Goal: Transaction & Acquisition: Purchase product/service

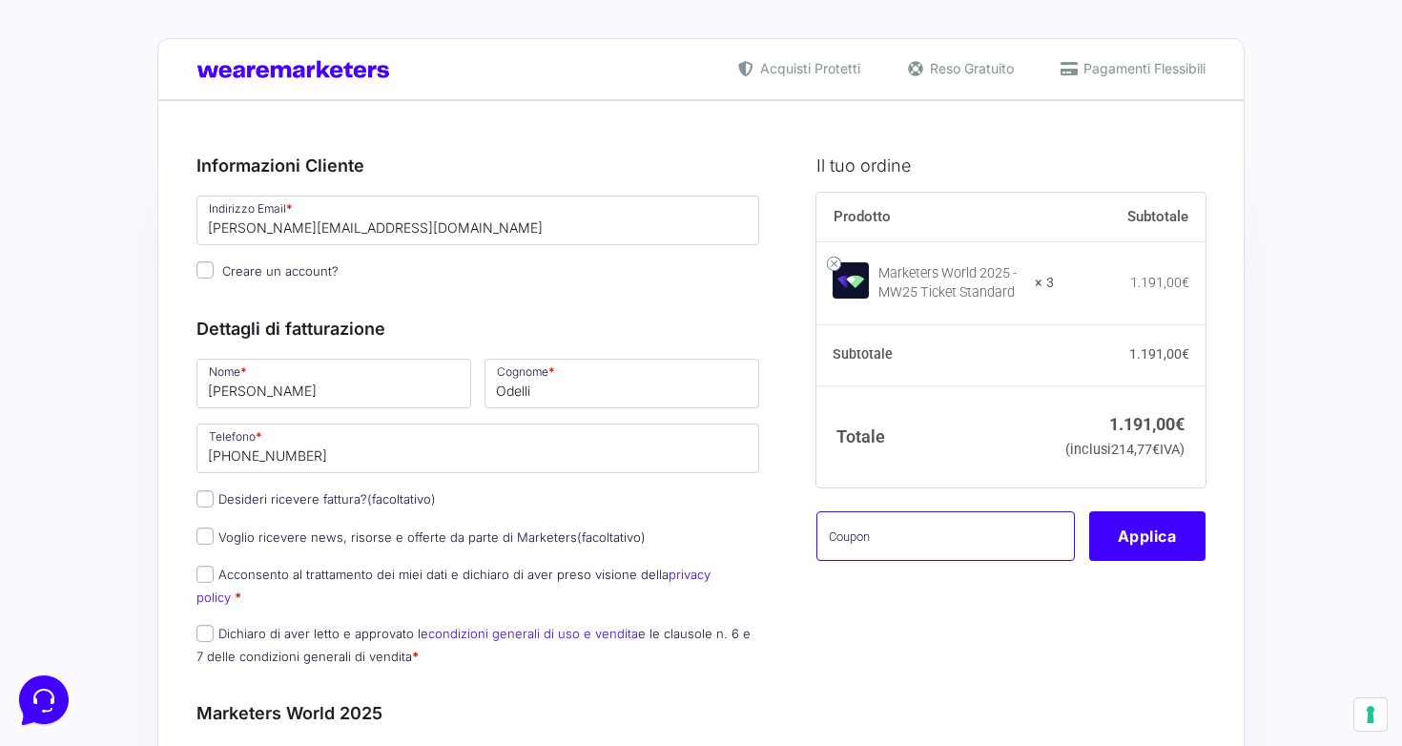
click at [963, 561] on input "text" at bounding box center [946, 536] width 259 height 50
click at [346, 73] on img at bounding box center [298, 69] width 202 height 18
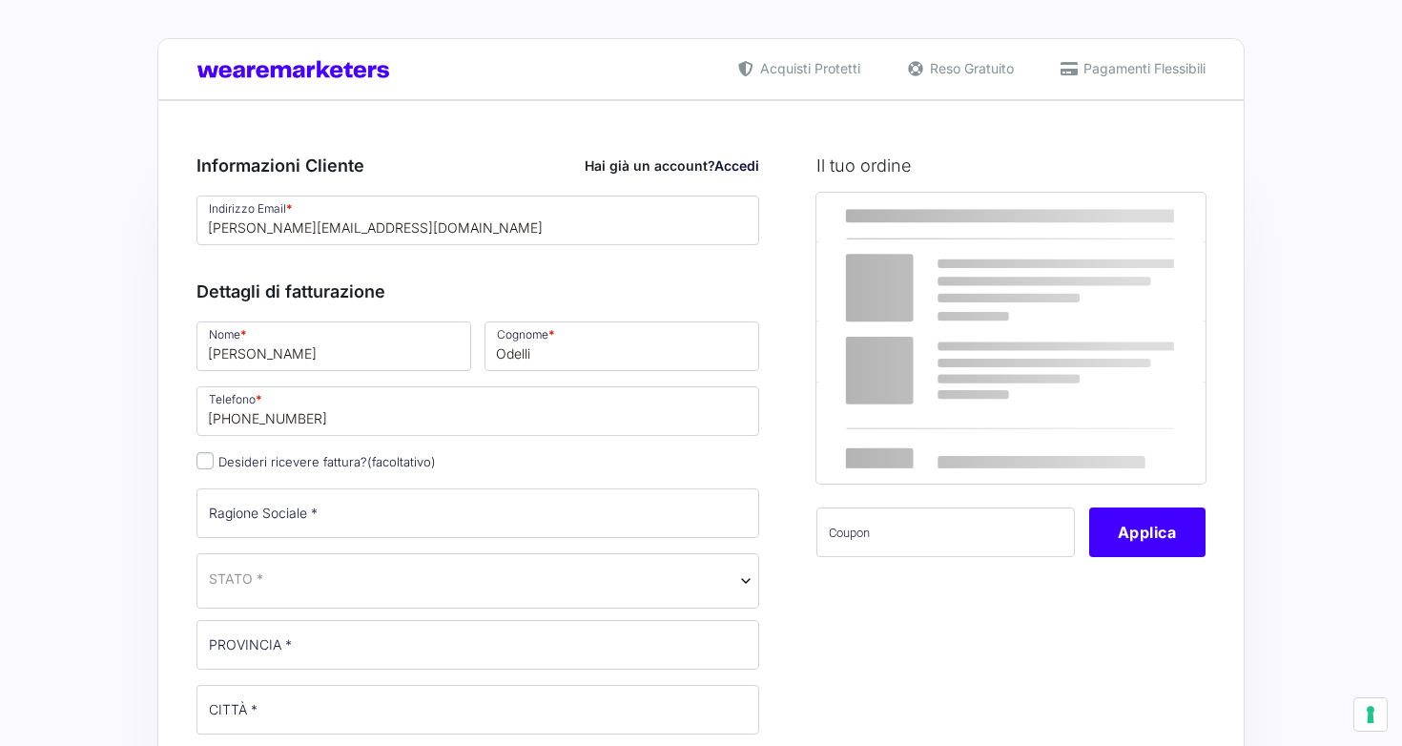
select select
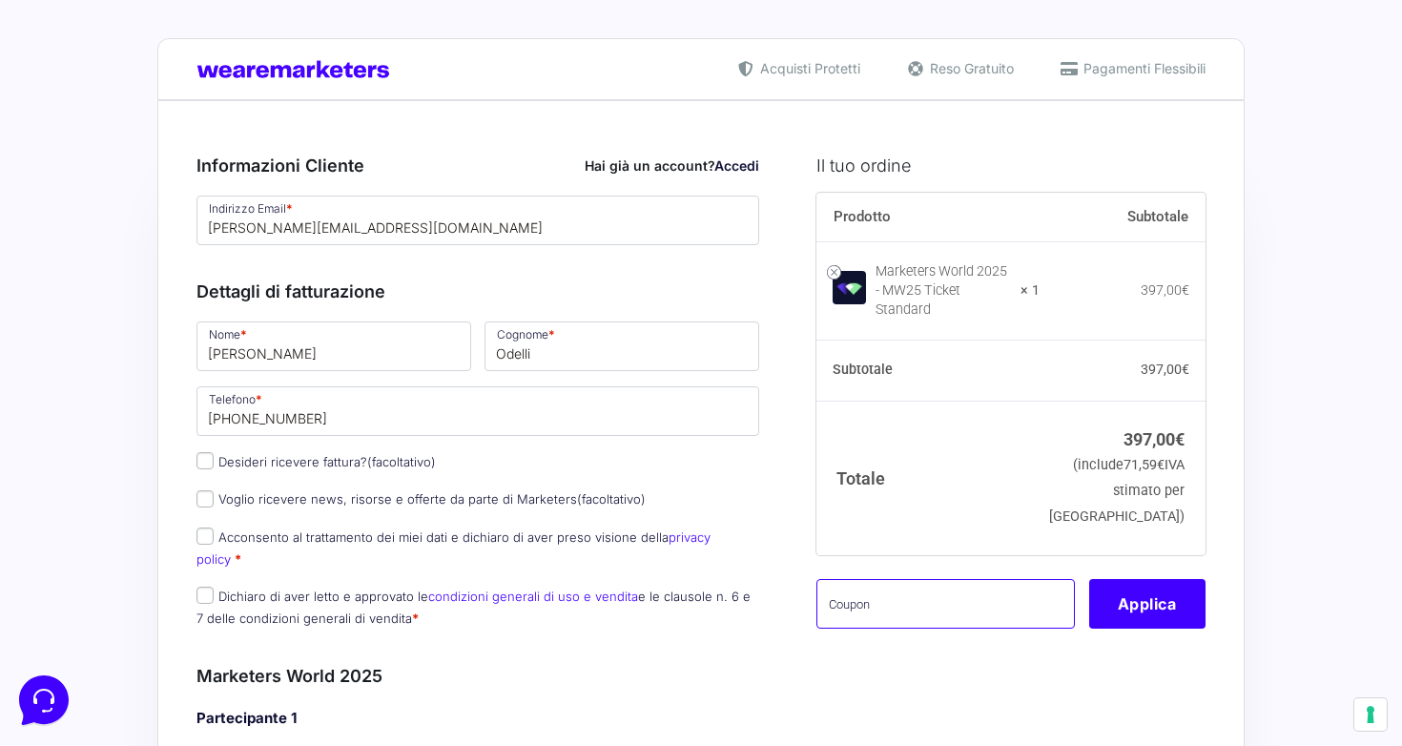
click at [973, 588] on input "text" at bounding box center [946, 604] width 259 height 50
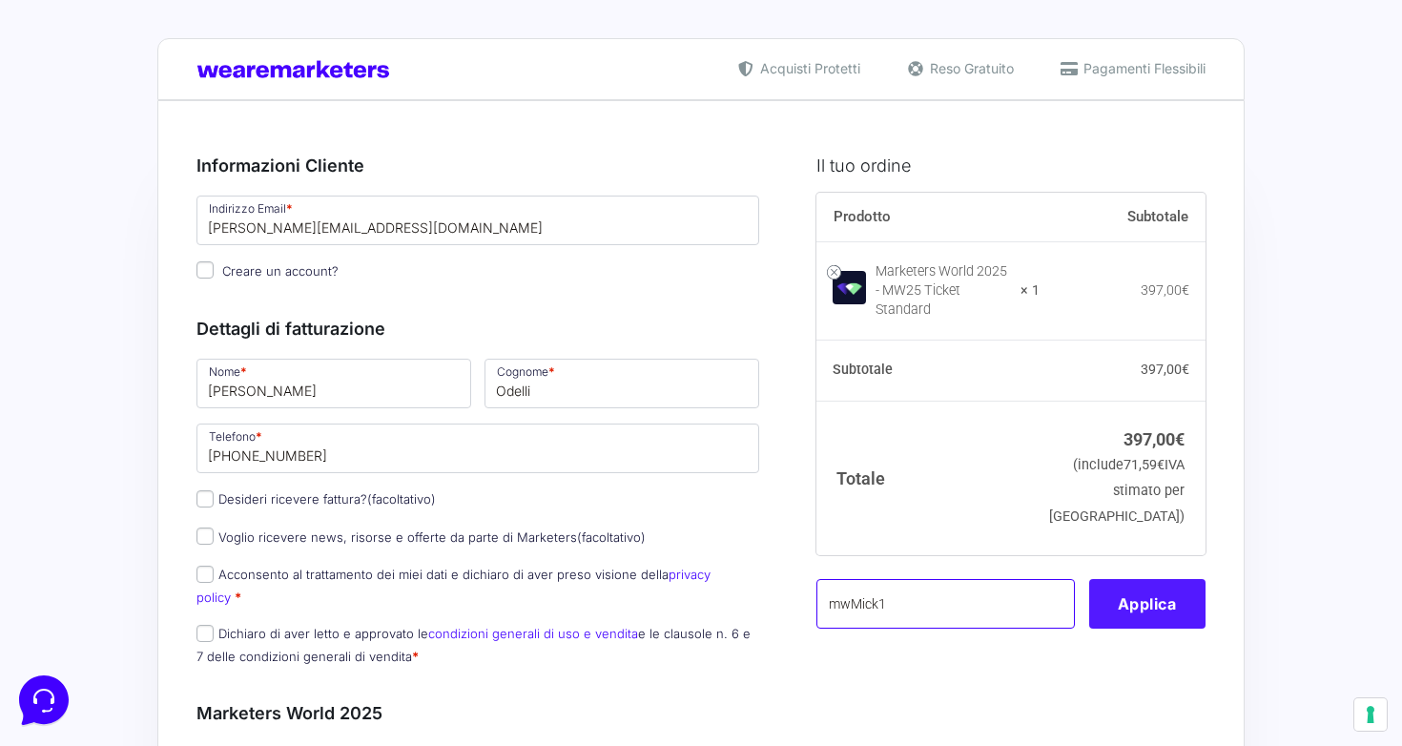
type input "mwMick1"
click at [1140, 595] on button "Applica" at bounding box center [1147, 604] width 116 height 50
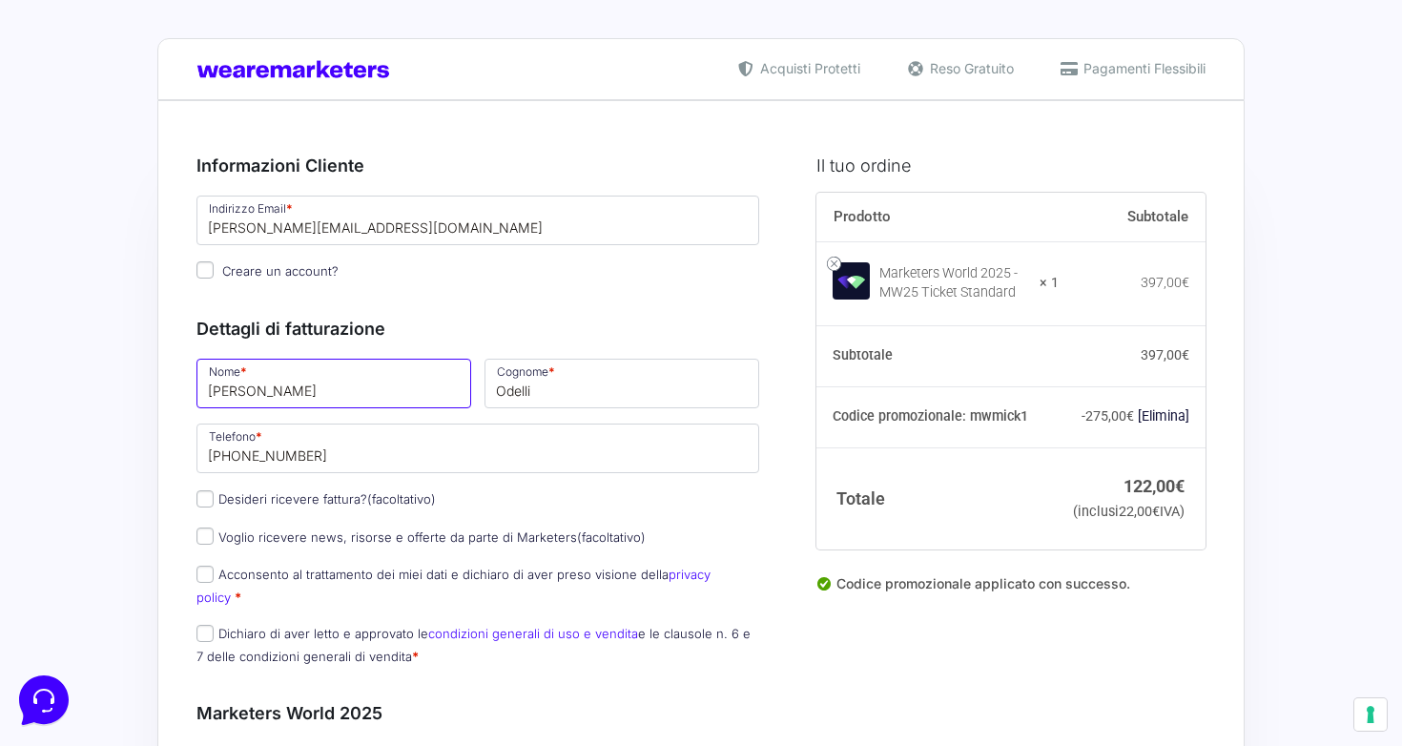
click at [400, 403] on input "[PERSON_NAME]" at bounding box center [334, 384] width 275 height 50
type input "Giovanni"
click at [601, 377] on input "Odelli" at bounding box center [622, 384] width 275 height 50
click at [620, 391] on input "Odelli" at bounding box center [622, 384] width 275 height 50
type input "Pezzin"
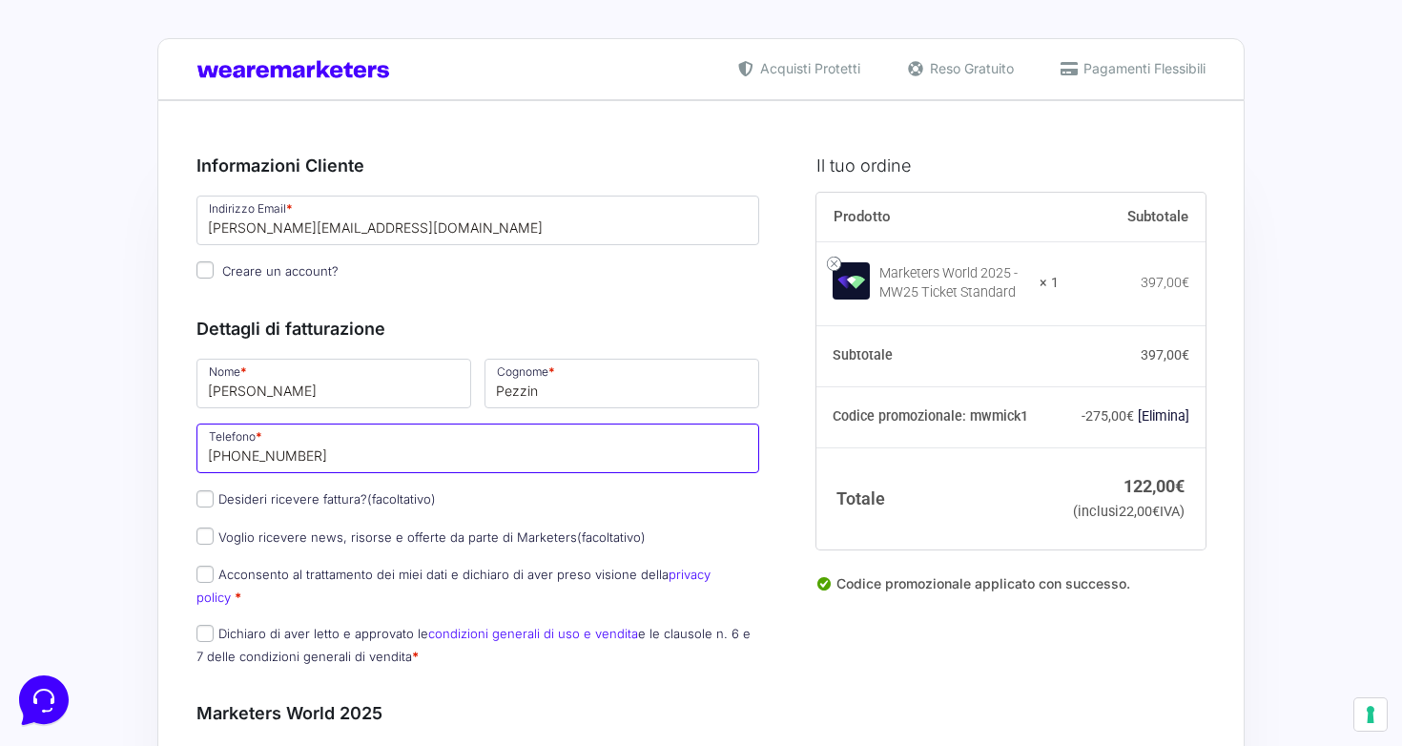
click at [545, 453] on input "[PHONE_NUMBER]" at bounding box center [478, 449] width 563 height 50
type input "3396356626"
click at [631, 513] on p "Desideri ricevere fattura? (facoltativo)" at bounding box center [478, 500] width 576 height 28
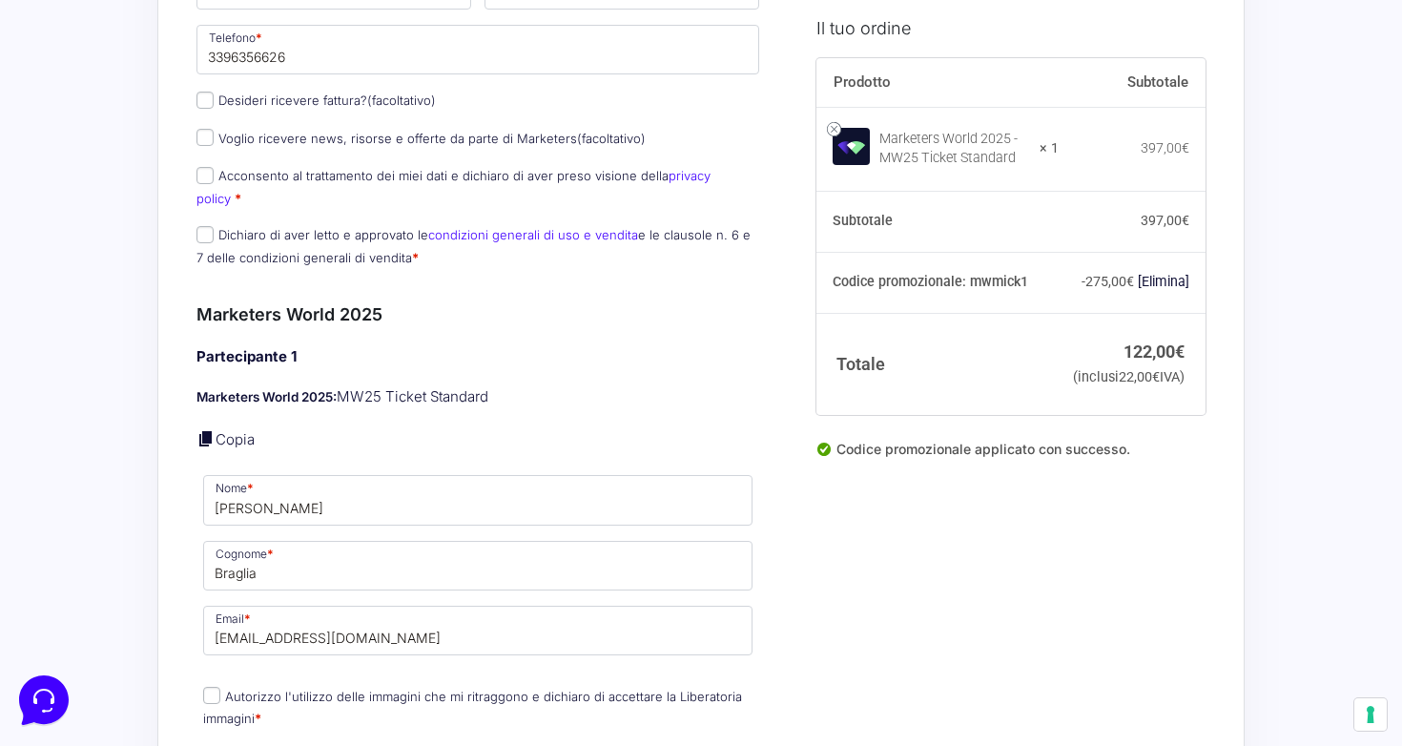
scroll to position [400, 0]
click at [504, 493] on input "[PERSON_NAME]" at bounding box center [477, 499] width 549 height 50
type input "Noemi"
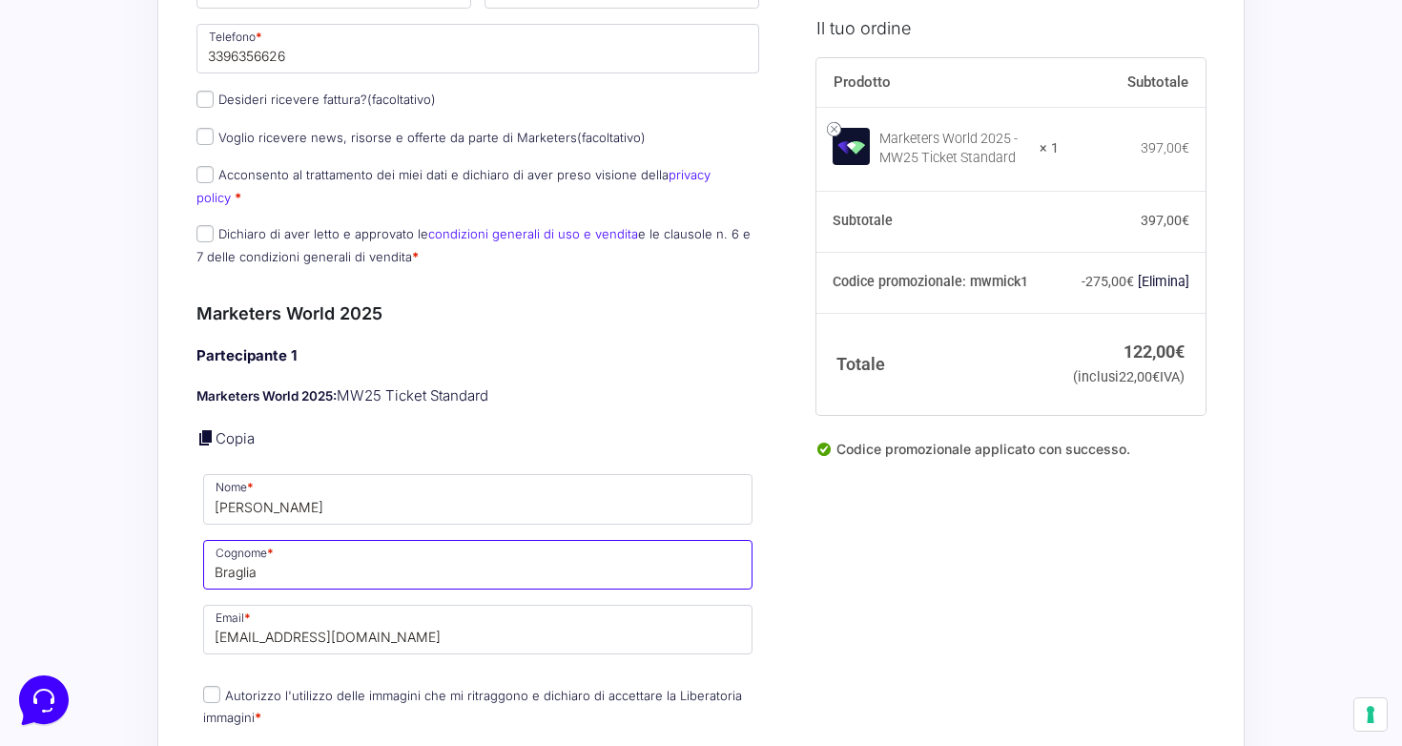
click at [484, 549] on input "[PERSON_NAME]" at bounding box center [477, 565] width 549 height 50
type input "Fiordimondo"
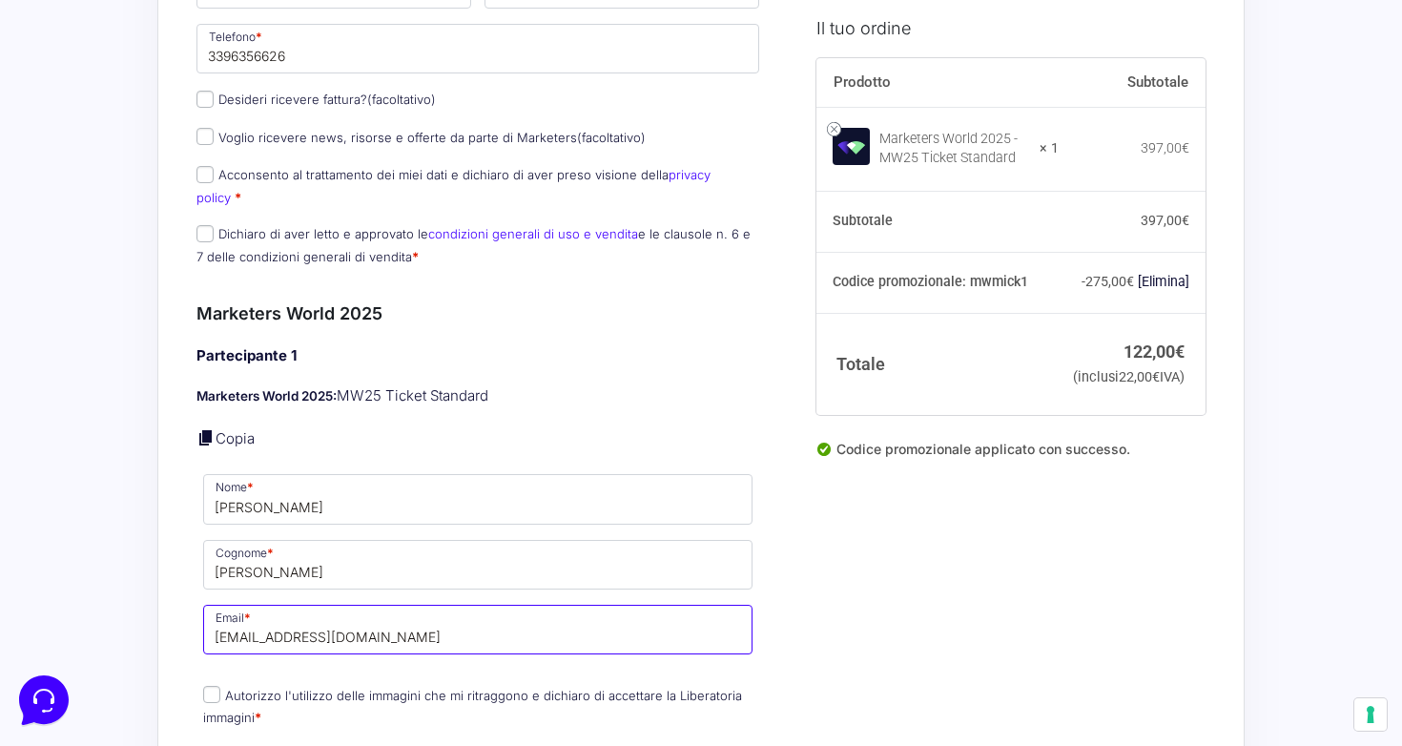
click at [498, 615] on input "[EMAIL_ADDRESS][DOMAIN_NAME]" at bounding box center [477, 630] width 549 height 50
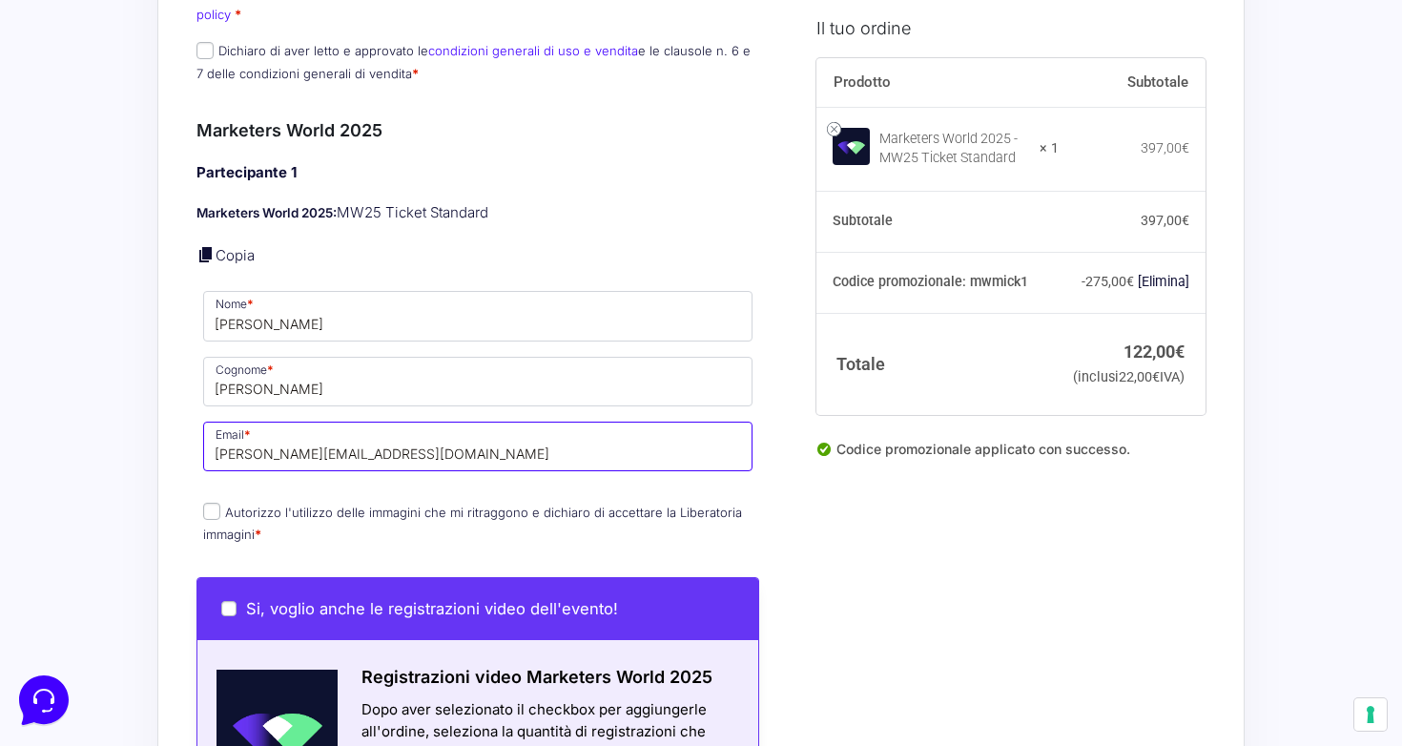
scroll to position [587, 0]
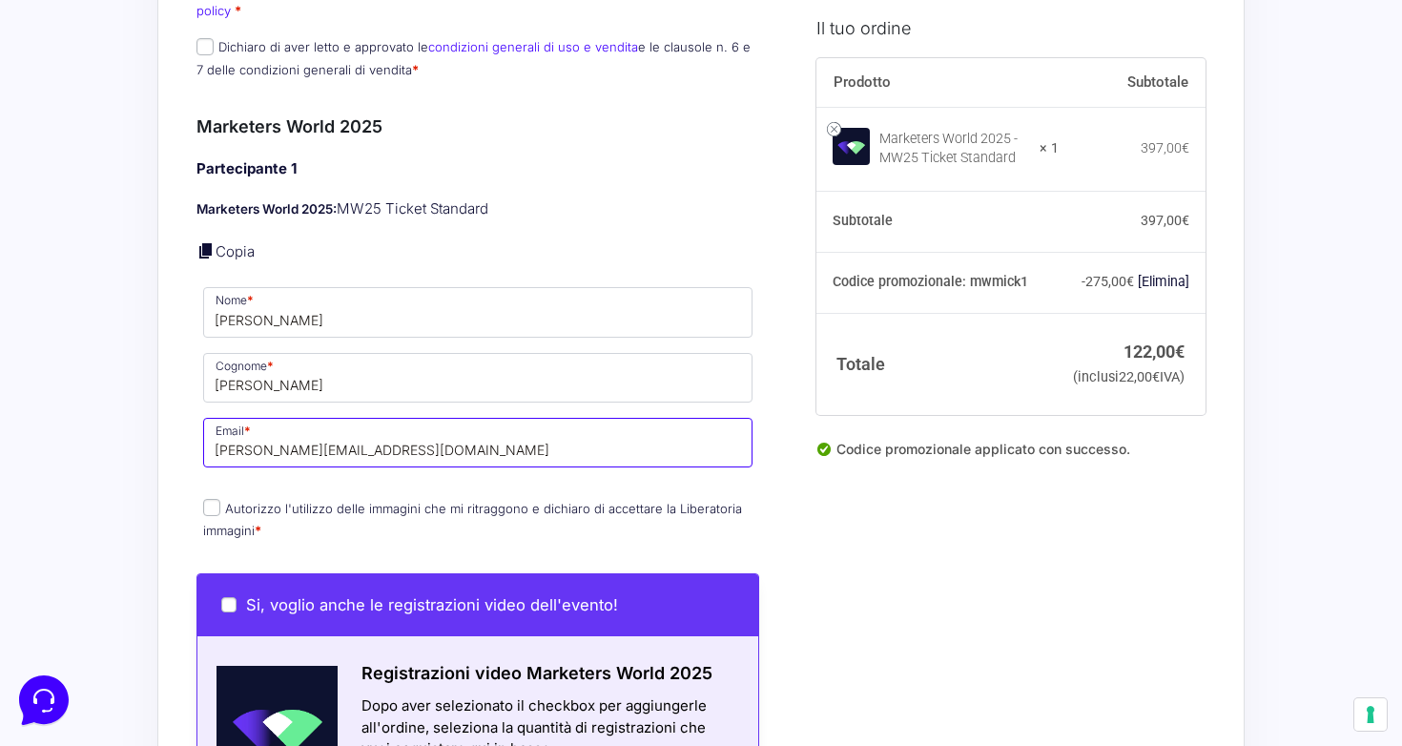
type input "Giovanni@justmick.com"
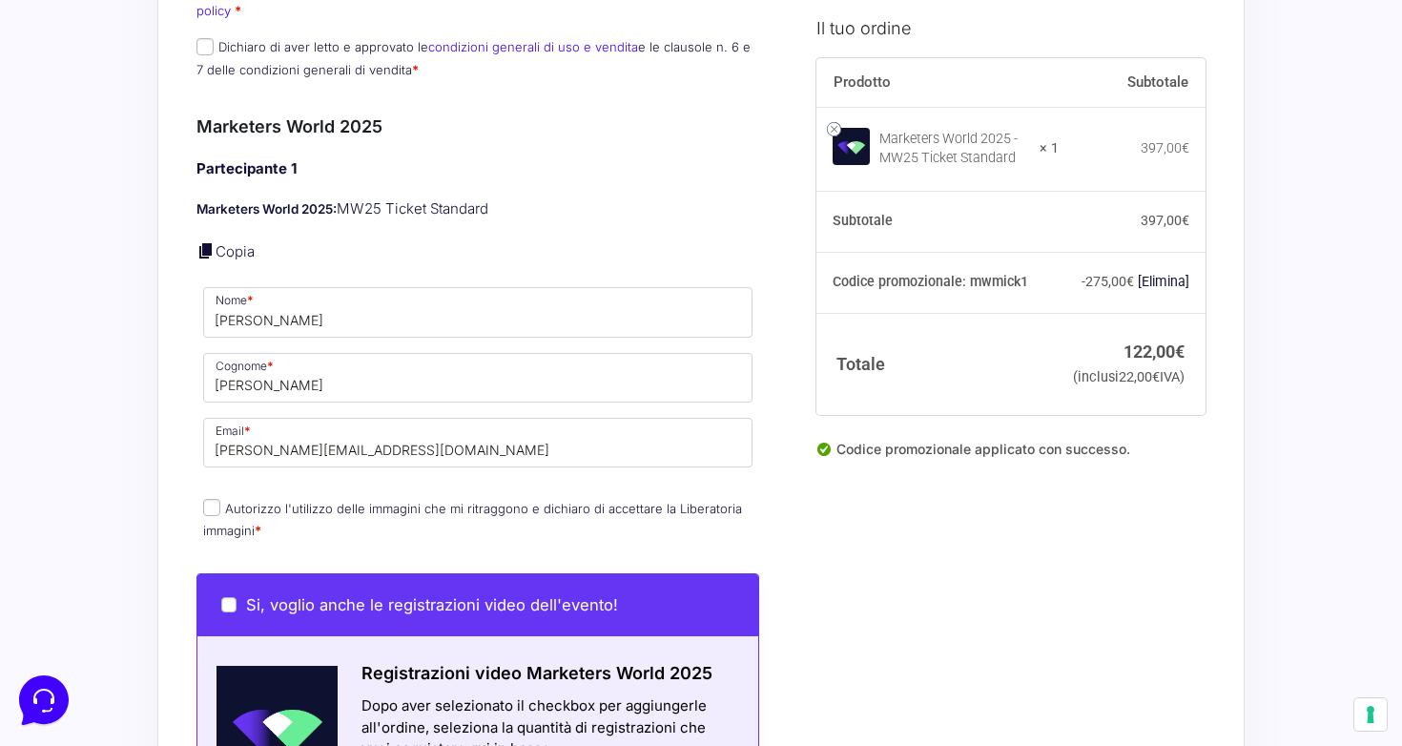
click at [311, 517] on p "Autorizzo l'utilizzo delle immagini che mi ritraggono e dichiaro di accettare l…" at bounding box center [478, 520] width 563 height 50
click at [311, 501] on label "Autorizzo l'utilizzo delle immagini che mi ritraggono e dichiaro di accettare l…" at bounding box center [472, 519] width 539 height 37
click at [220, 499] on input "Autorizzo l'utilizzo delle immagini che mi ritraggono e dichiaro di accettare l…" at bounding box center [211, 507] width 17 height 17
checkbox input "true"
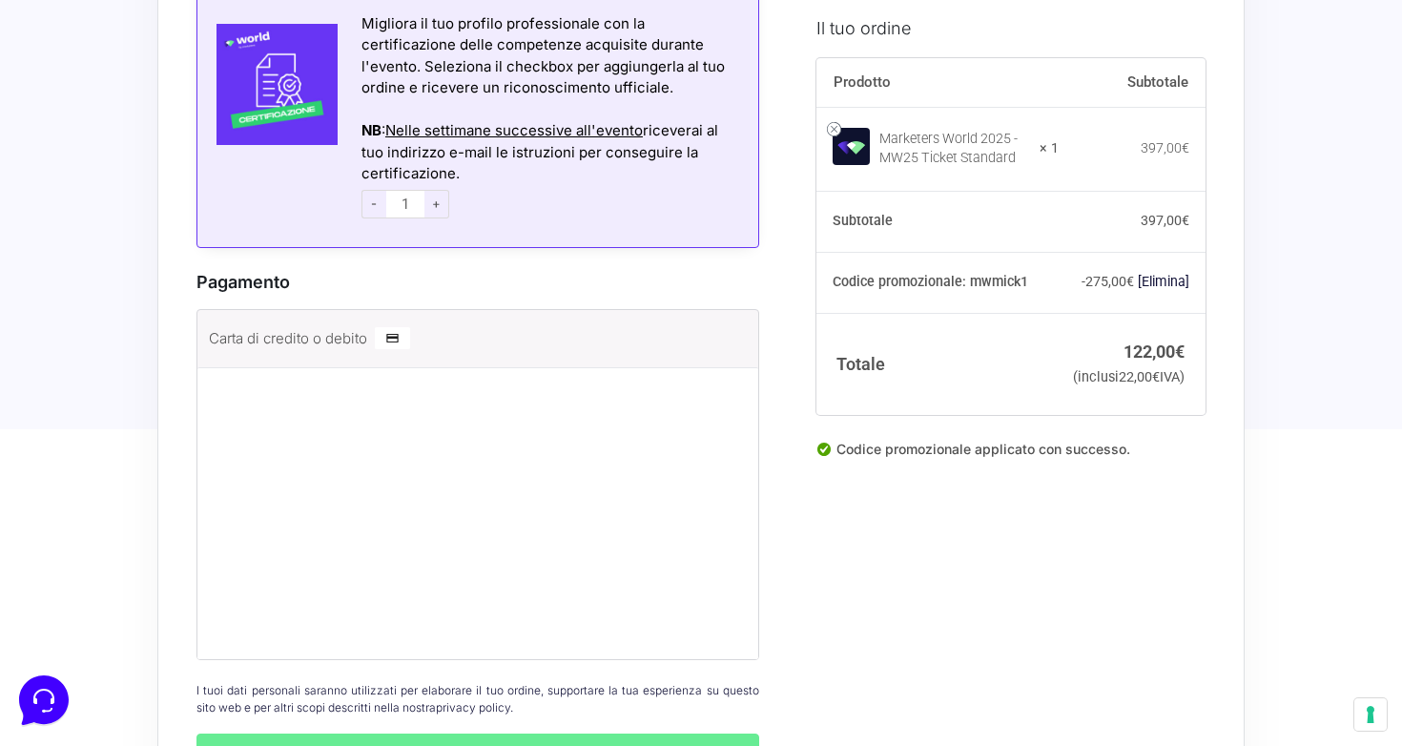
scroll to position [1661, 0]
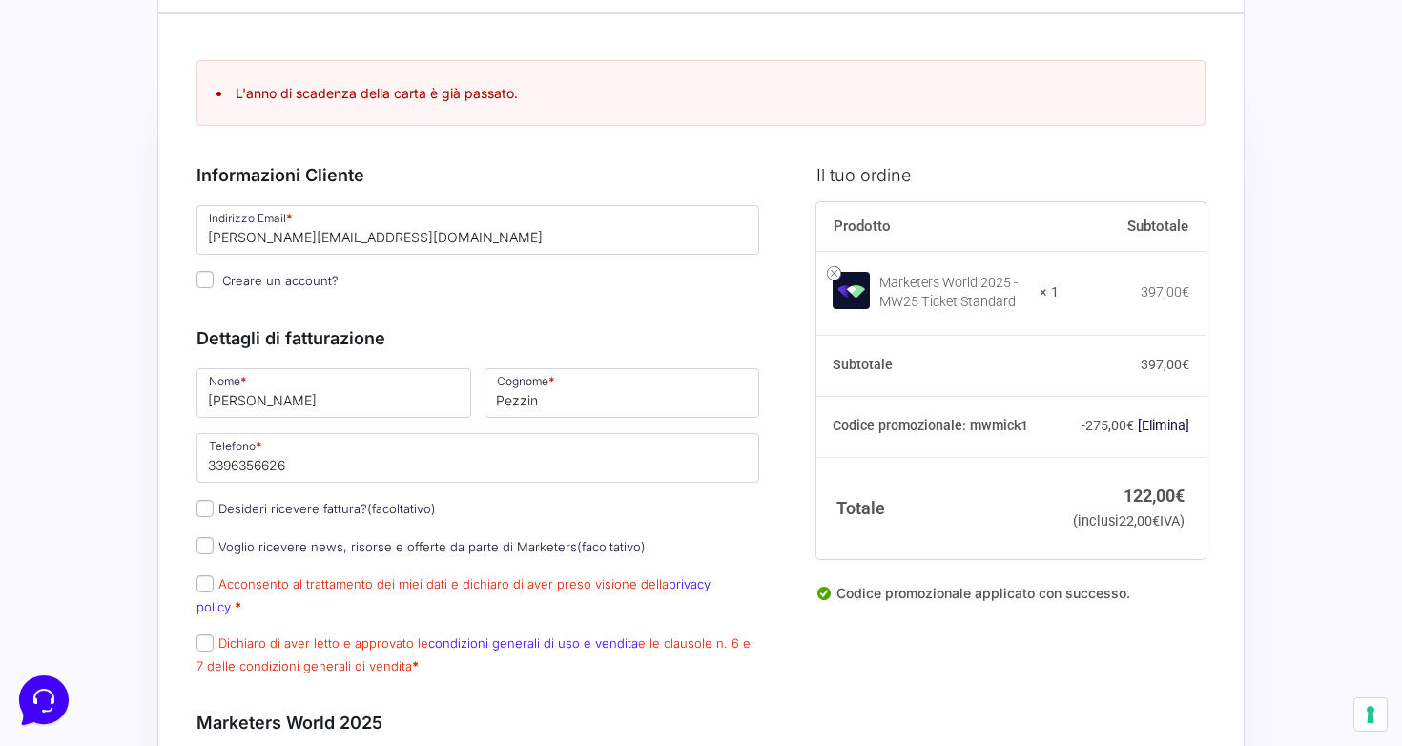
scroll to position [90, 0]
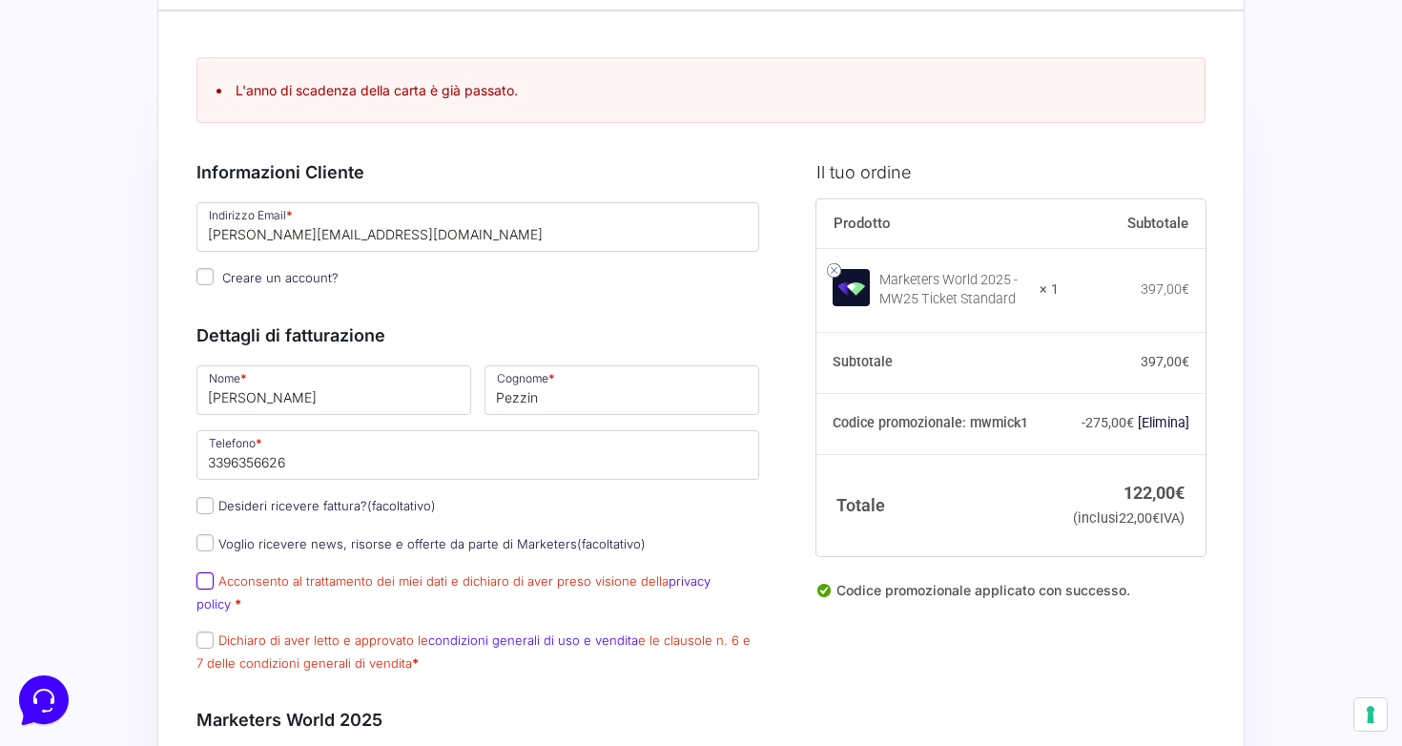
click at [205, 574] on input "Acconsento al trattamento dei miei dati e dichiaro di aver preso visione della …" at bounding box center [205, 580] width 17 height 17
checkbox input "true"
click at [202, 632] on input "Dichiaro di aver letto e approvato le condizioni generali di uso e vendita e le…" at bounding box center [205, 640] width 17 height 17
checkbox input "true"
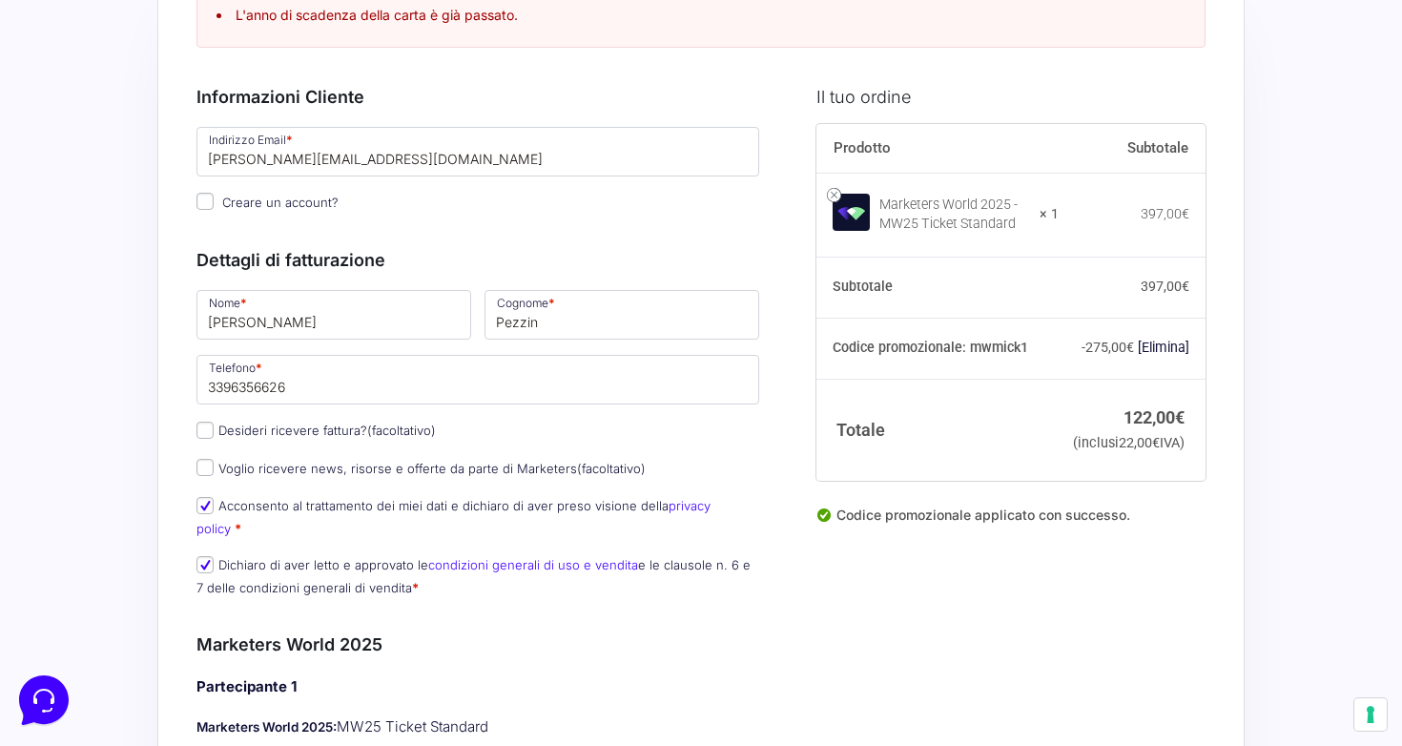
scroll to position [0, 0]
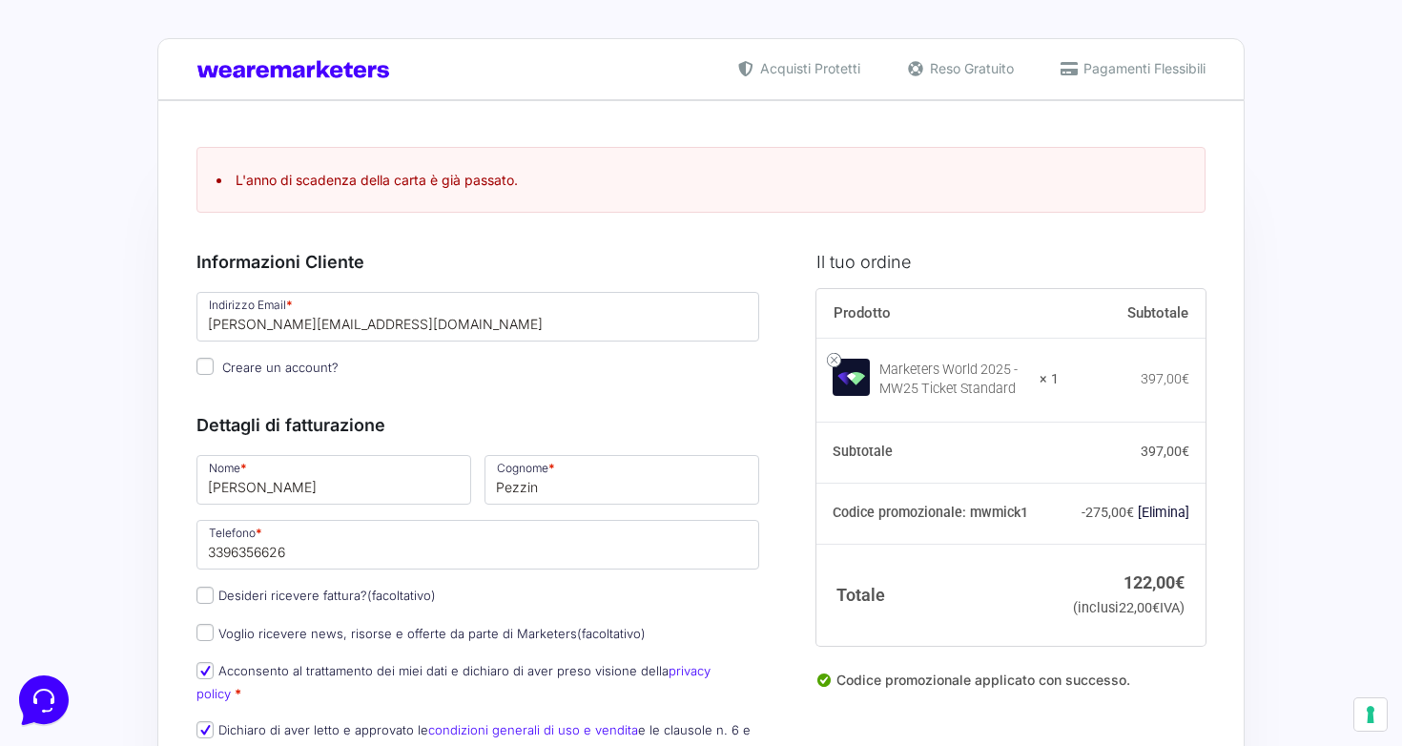
click at [513, 383] on div "Informazioni Cliente Hai già un account? Accedi Indirizzo Email * giovanni@just…" at bounding box center [478, 310] width 563 height 164
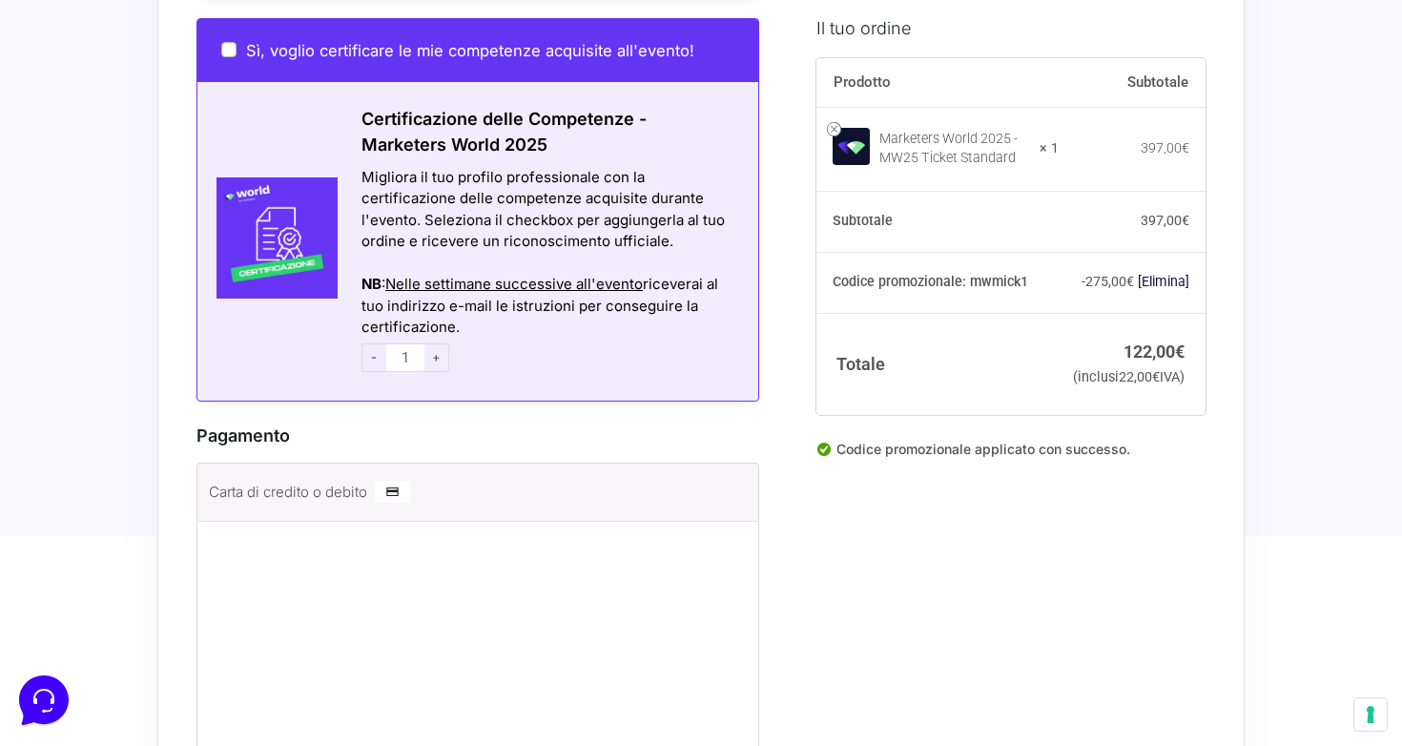
scroll to position [1911, 0]
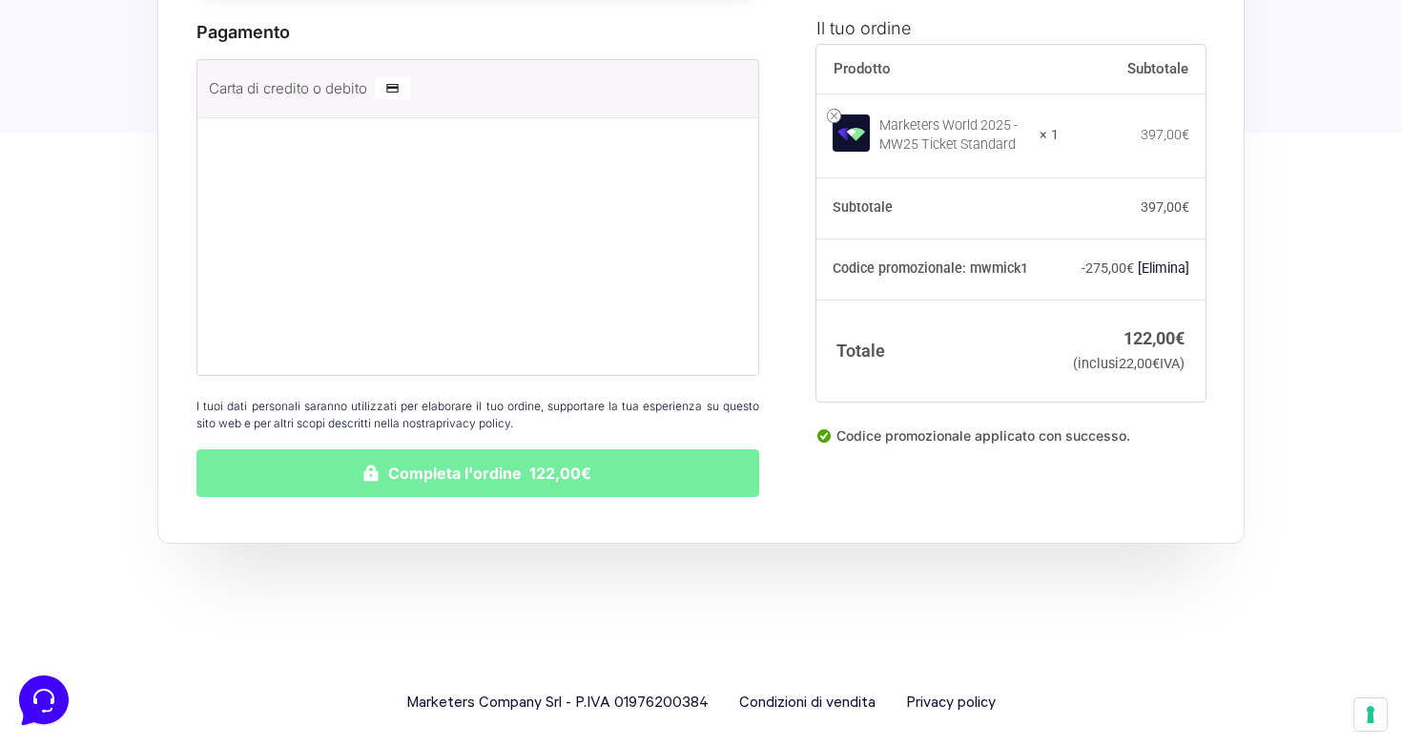
click at [538, 459] on button "Completa l'ordine 122,00€" at bounding box center [478, 473] width 563 height 48
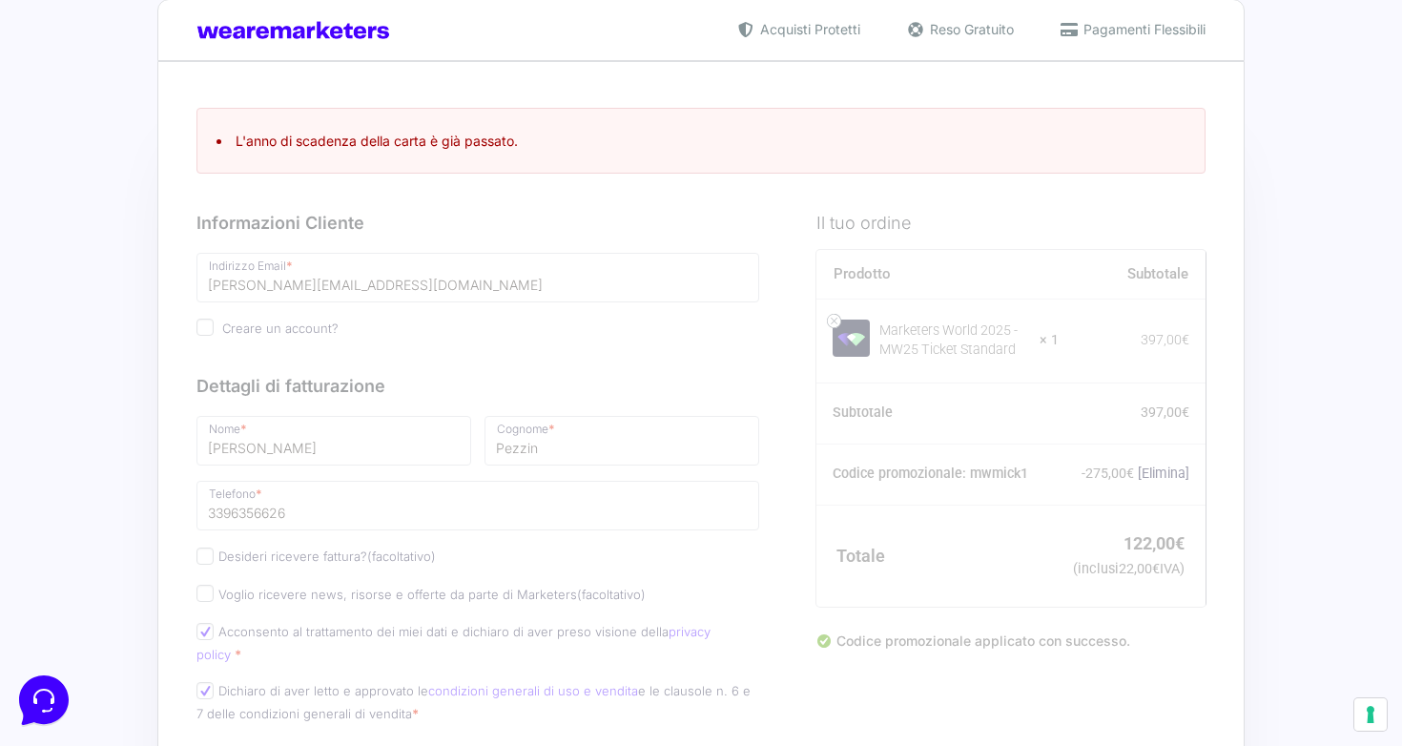
scroll to position [0, 0]
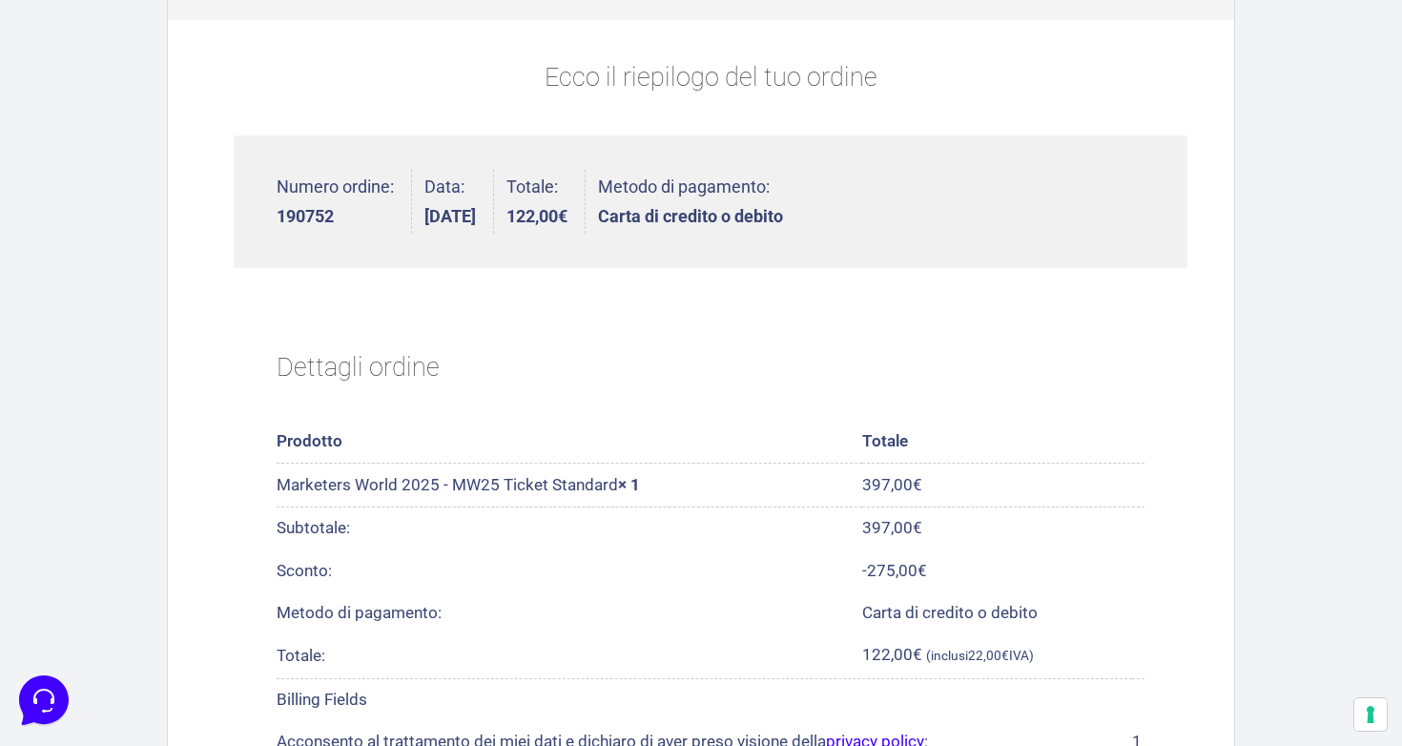
scroll to position [471, 0]
